Goal: Information Seeking & Learning: Learn about a topic

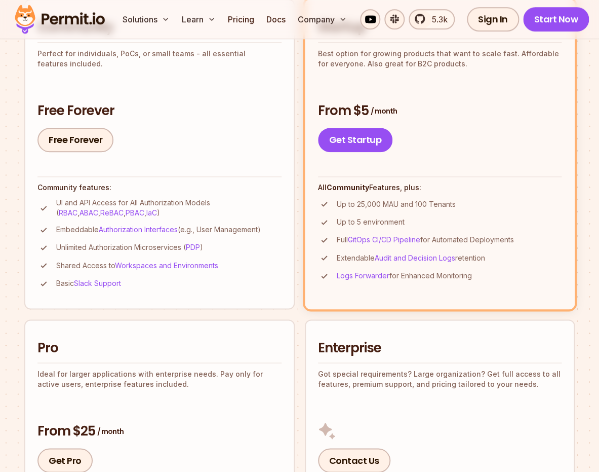
scroll to position [228, 0]
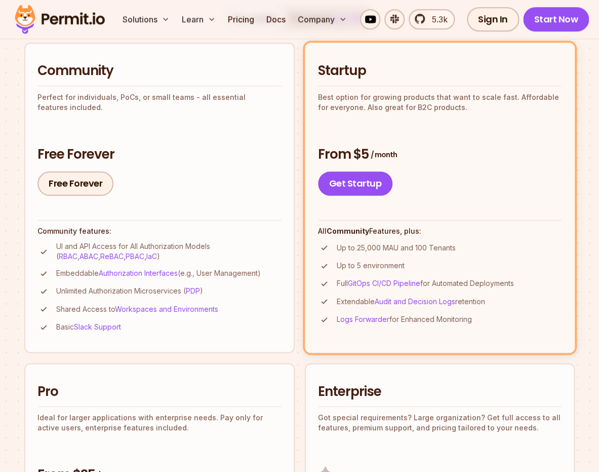
click at [367, 251] on p "Up to 25,000 MAU and 100 Tenants" at bounding box center [396, 248] width 119 height 10
click at [249, 215] on li "Community Perfect for individuals, PoCs, or small teams - all essential feature…" at bounding box center [159, 198] width 271 height 310
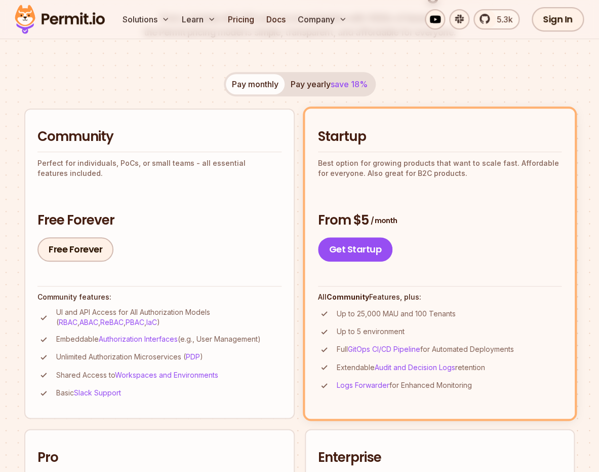
scroll to position [162, 0]
click at [87, 331] on ul "UI and API Access for All Authorization Models ( RBAC , ABAC , ReBAC , PBAC , I…" at bounding box center [159, 353] width 244 height 92
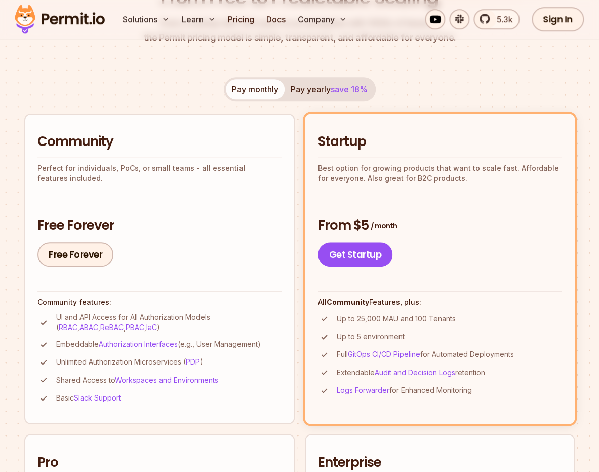
scroll to position [142, 0]
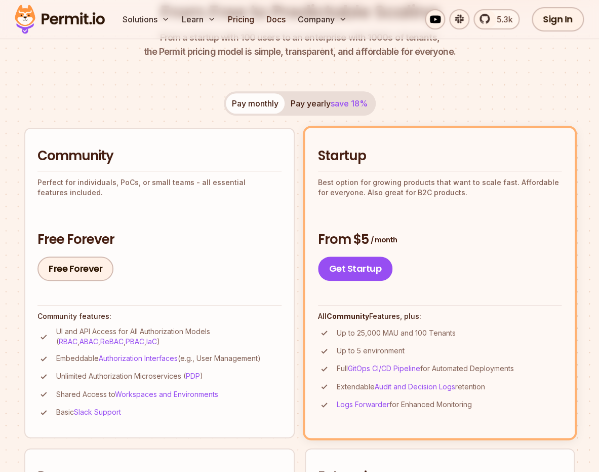
click at [167, 330] on p "UI and API Access for All Authorization Models ( RBAC , ABAC , ReBAC , PBAC , I…" at bounding box center [169, 336] width 226 height 20
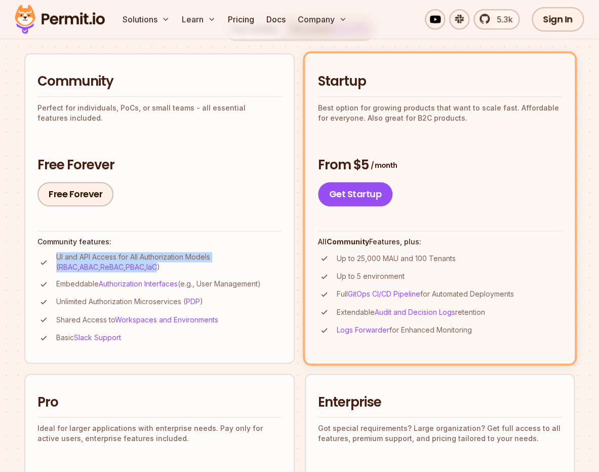
scroll to position [239, 0]
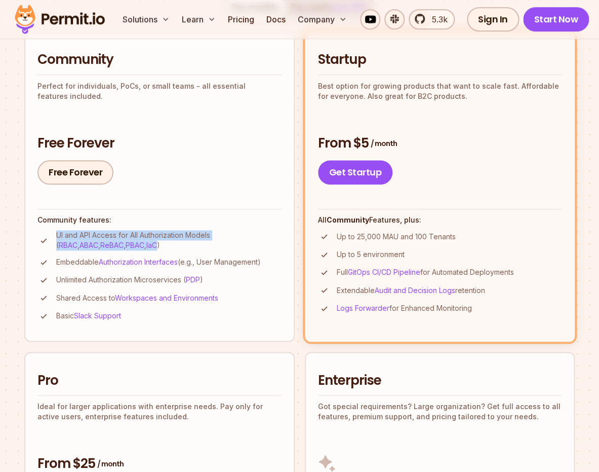
click at [167, 330] on li "Community Perfect for individuals, PoCs, or small teams - all essential feature…" at bounding box center [159, 186] width 271 height 310
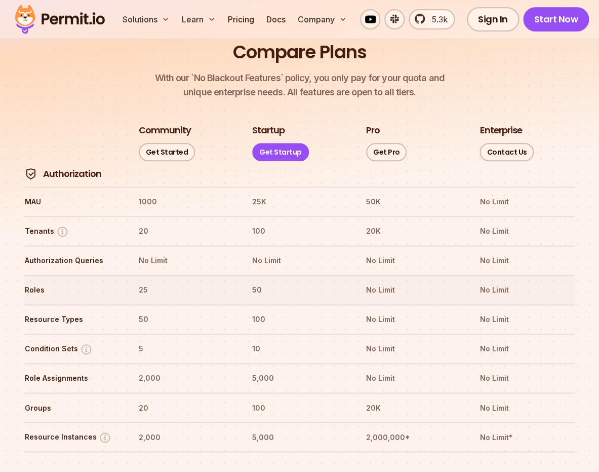
scroll to position [1410, 0]
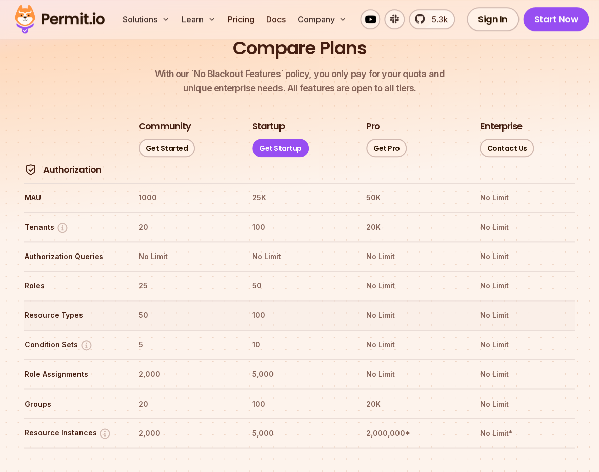
click at [143, 307] on th "50" at bounding box center [186, 315] width 96 height 16
click at [153, 336] on th "5" at bounding box center [186, 344] width 96 height 16
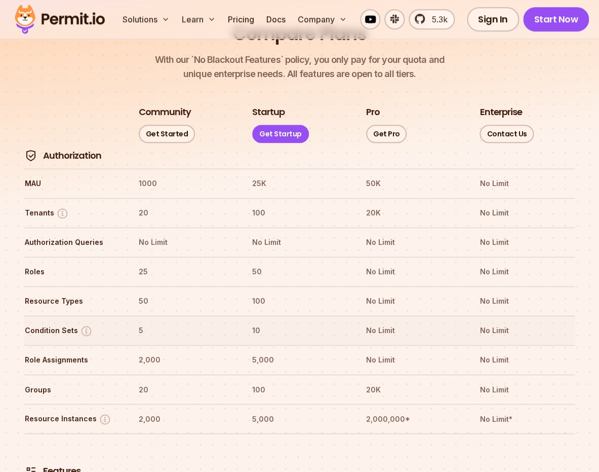
scroll to position [1429, 0]
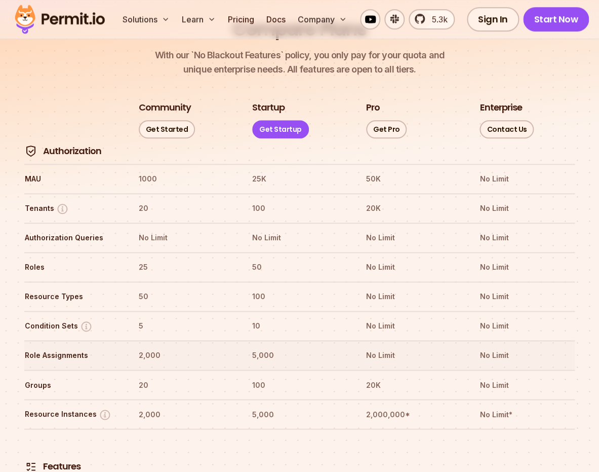
click at [145, 347] on th "2,000" at bounding box center [186, 355] width 96 height 16
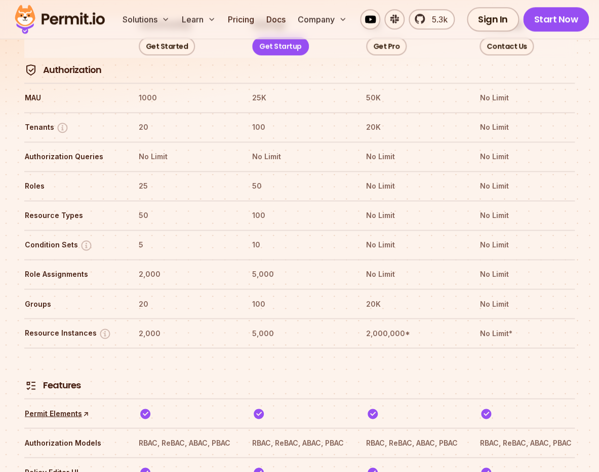
scroll to position [1495, 0]
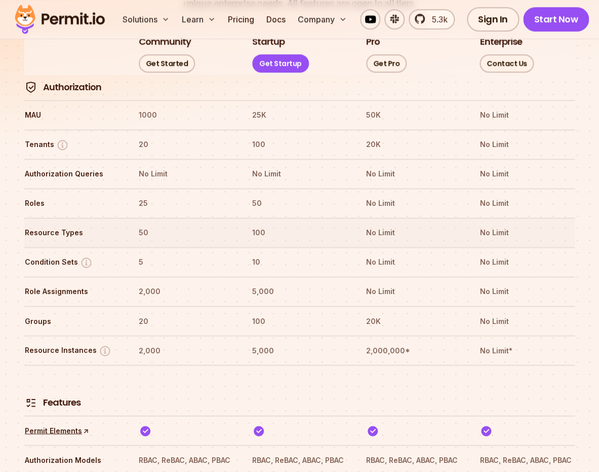
click at [141, 224] on th "50" at bounding box center [186, 232] width 96 height 16
click at [123, 217] on tr "Resource Types 50 100 No Limit No Limit" at bounding box center [299, 231] width 551 height 29
click at [104, 344] on img at bounding box center [105, 350] width 13 height 13
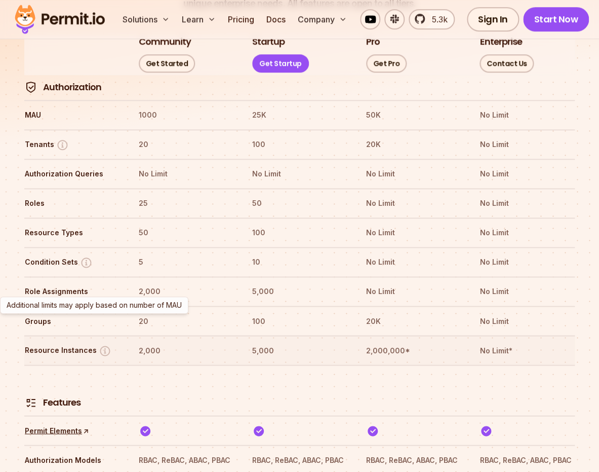
click at [102, 344] on img at bounding box center [105, 350] width 13 height 13
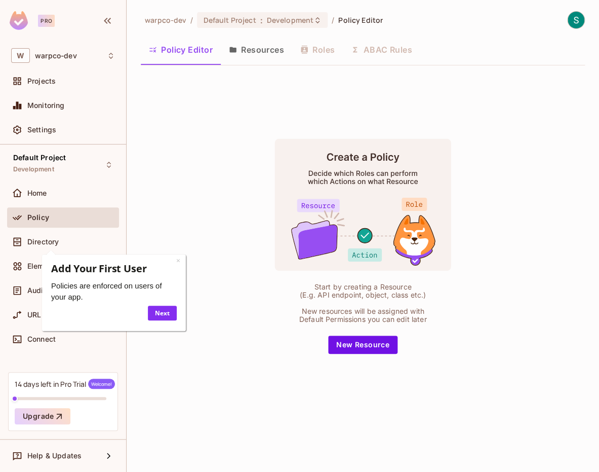
click at [185, 156] on div "Start by creating a Resource (E.g. API endpoint, object, class etc.) New resour…" at bounding box center [363, 245] width 444 height 345
click at [179, 258] on link "×" at bounding box center [178, 260] width 4 height 10
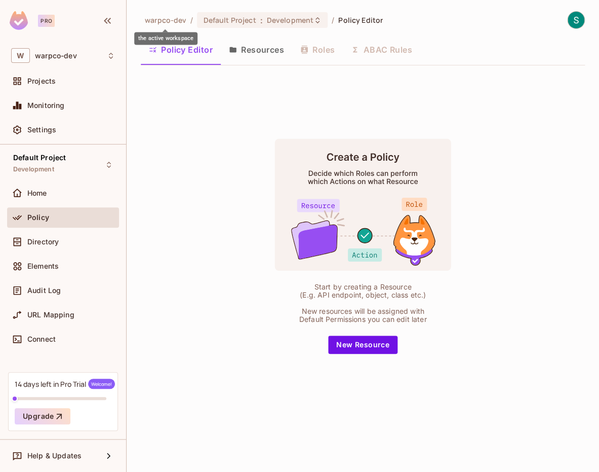
click at [168, 23] on span "warpco-dev" at bounding box center [166, 20] width 42 height 10
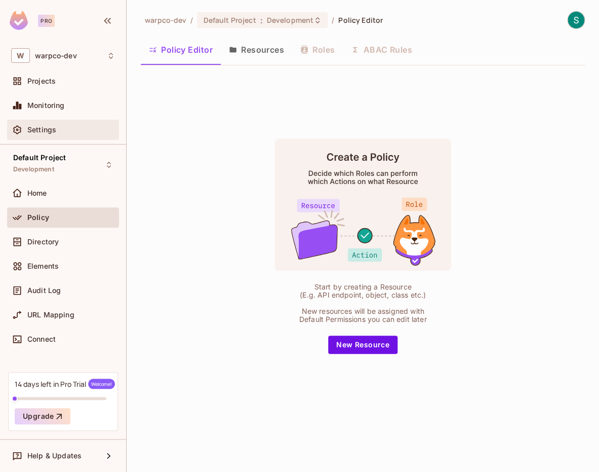
click at [54, 124] on div "Settings" at bounding box center [63, 130] width 112 height 20
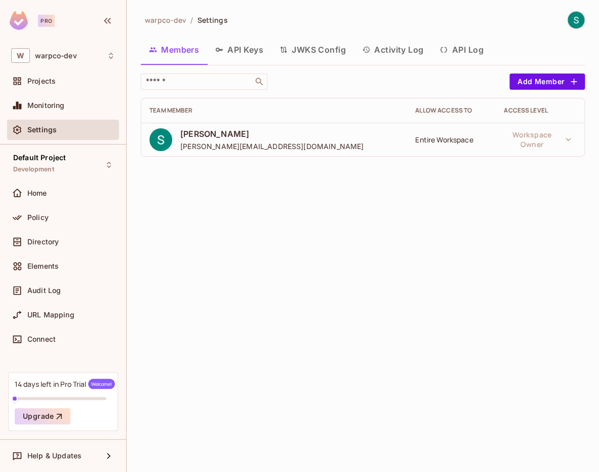
click at [332, 52] on button "JWKS Config" at bounding box center [313, 49] width 83 height 25
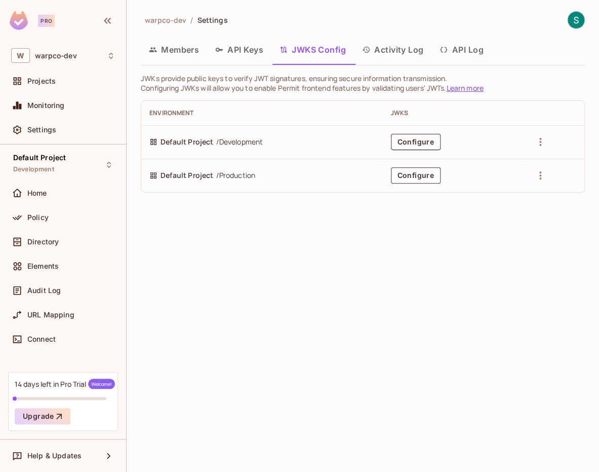
click at [416, 143] on button "Configure" at bounding box center [416, 142] width 50 height 16
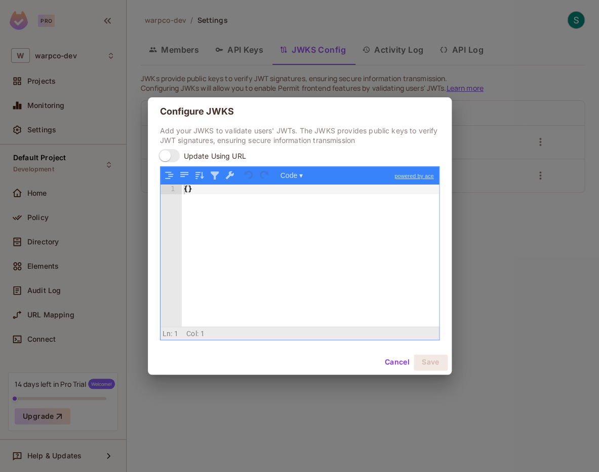
click at [393, 362] on button "Cancel" at bounding box center [397, 362] width 33 height 16
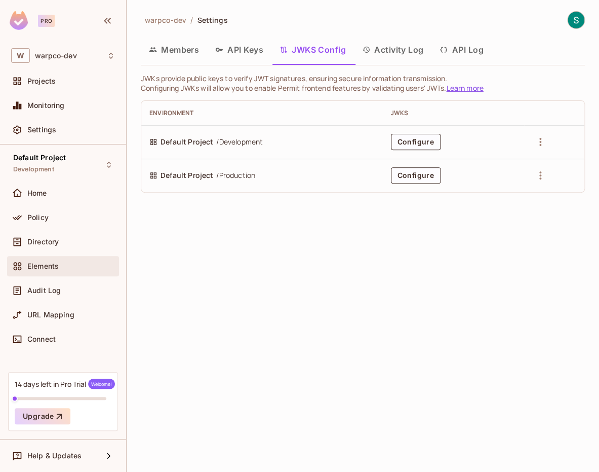
click at [80, 273] on div "Elements" at bounding box center [63, 266] width 112 height 20
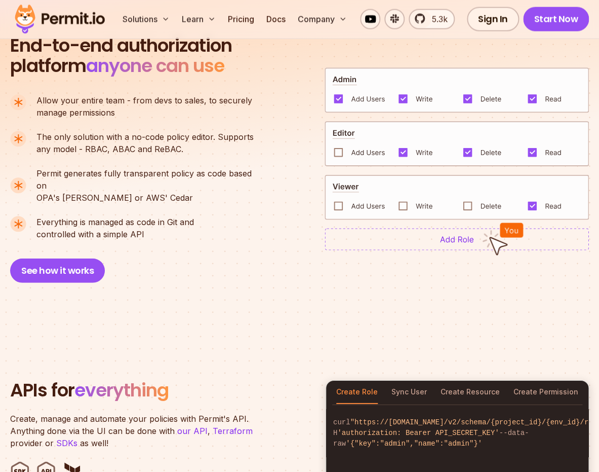
scroll to position [797, 0]
